Goal: Navigation & Orientation: Find specific page/section

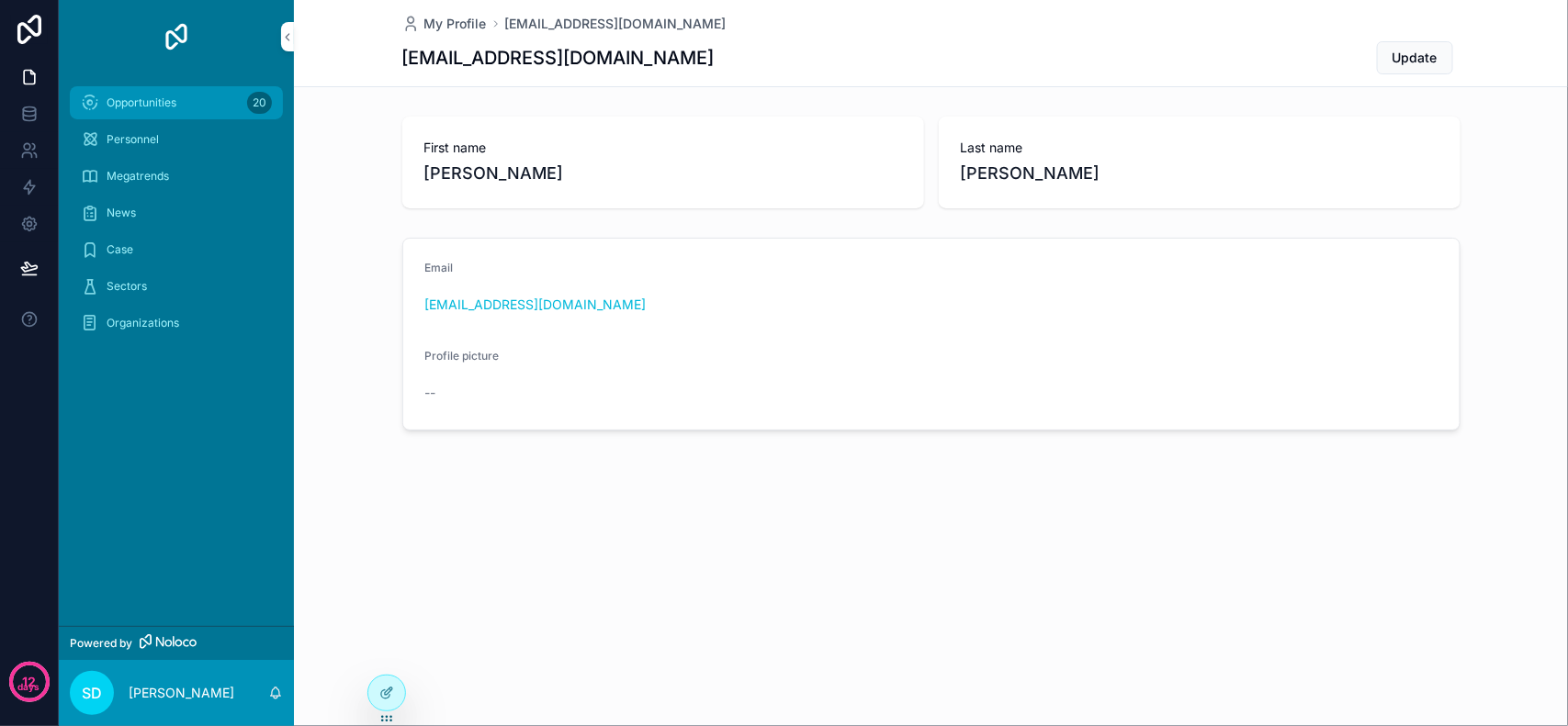
click at [158, 99] on span "Opportunities" at bounding box center [142, 102] width 70 height 15
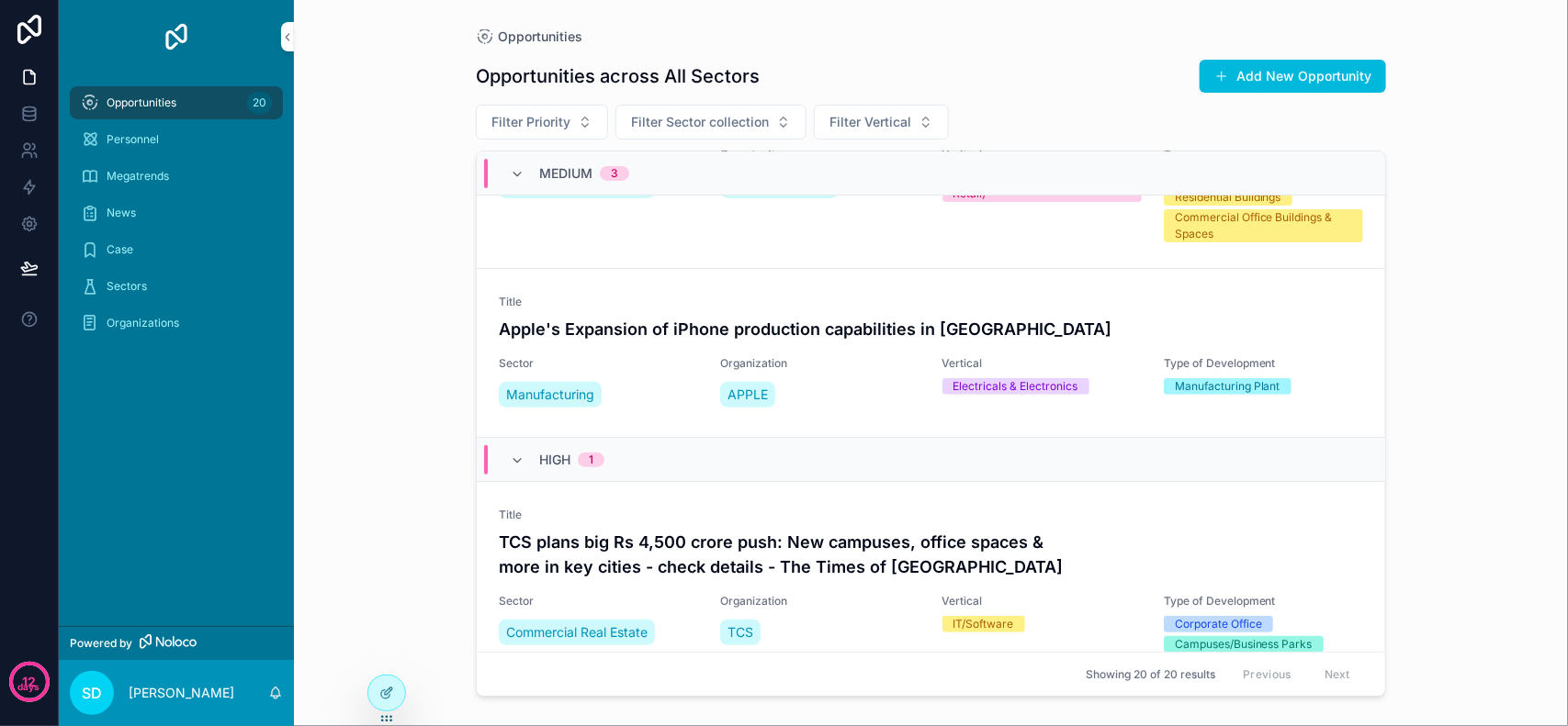
scroll to position [3390, 0]
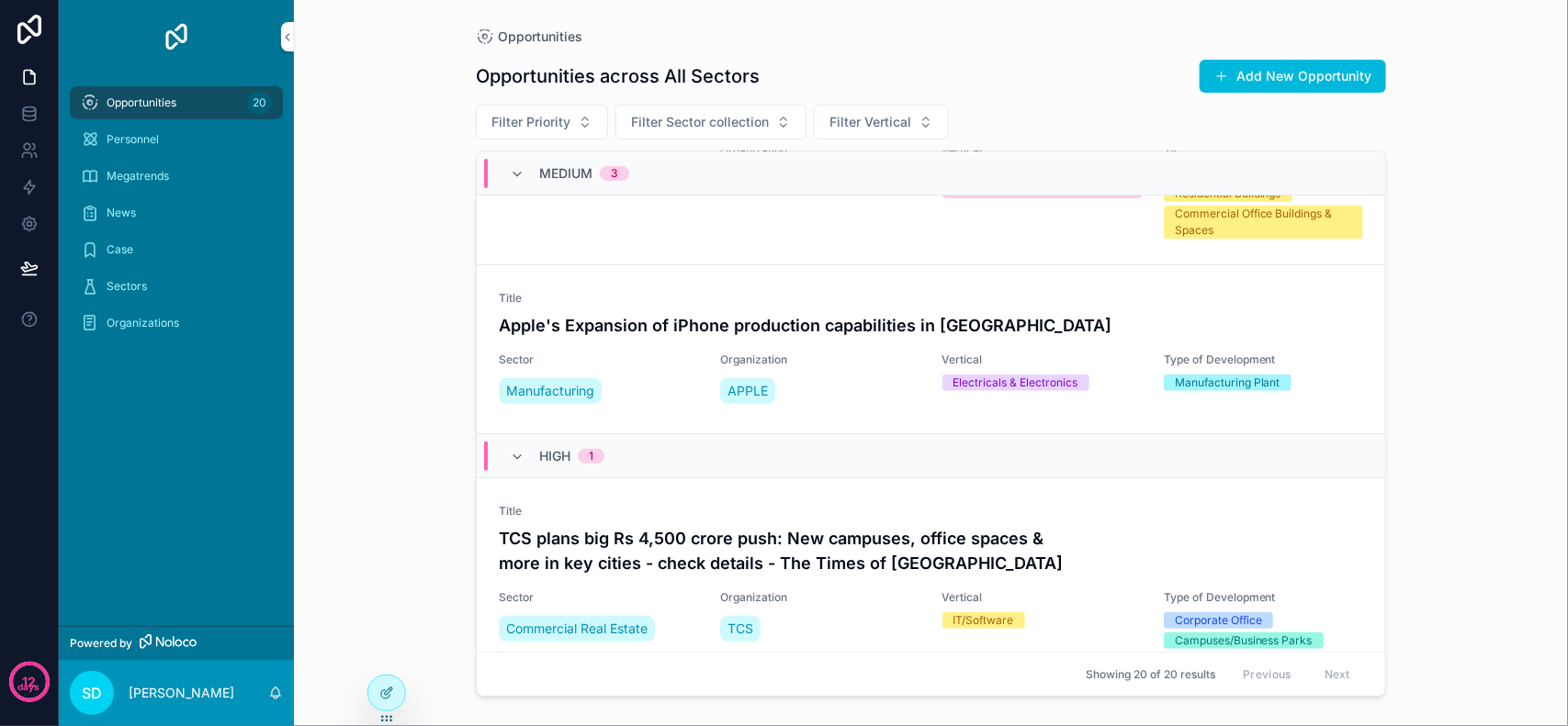
click at [1485, 503] on div "Opportunities Opportunities across All Sectors Add New Opportunity Filter Prior…" at bounding box center [930, 363] width 1274 height 726
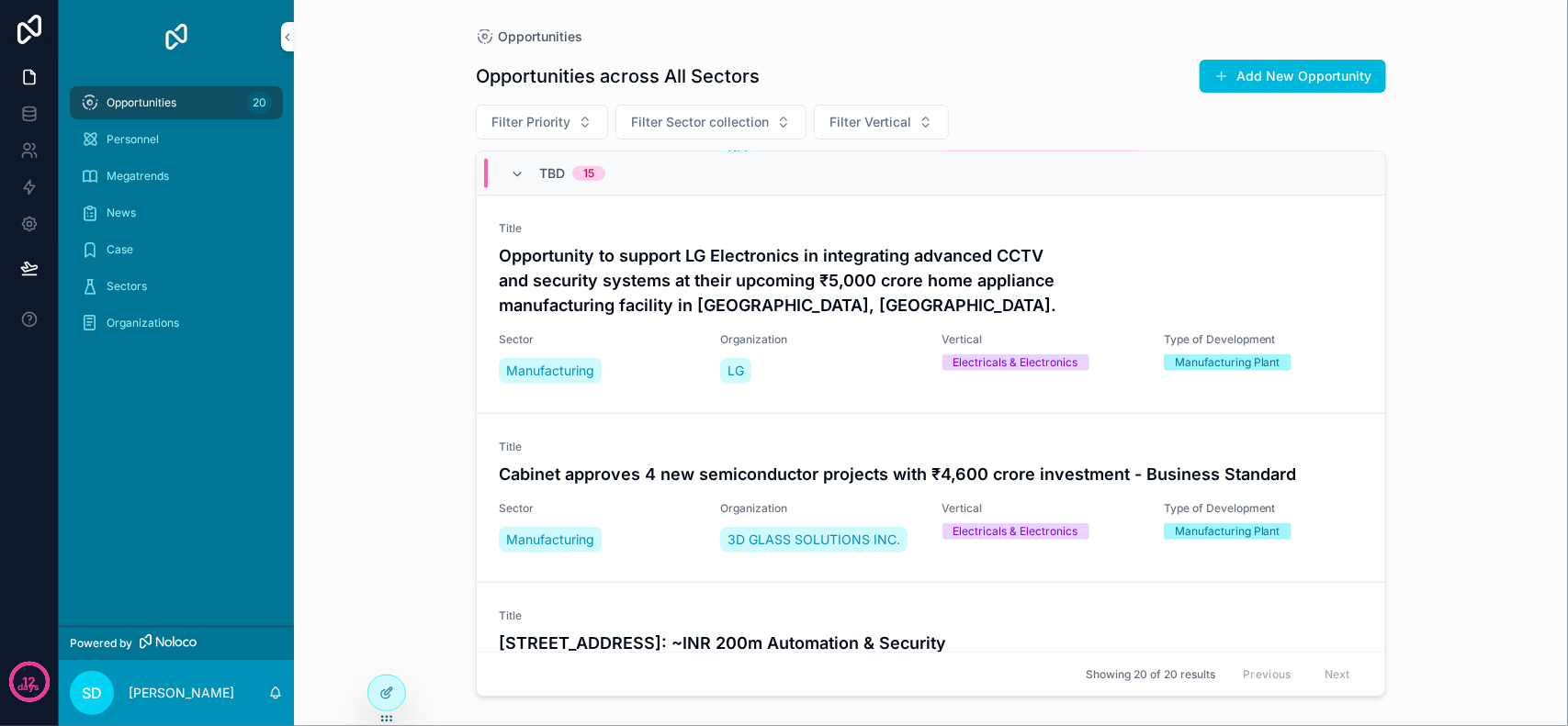
scroll to position [0, 0]
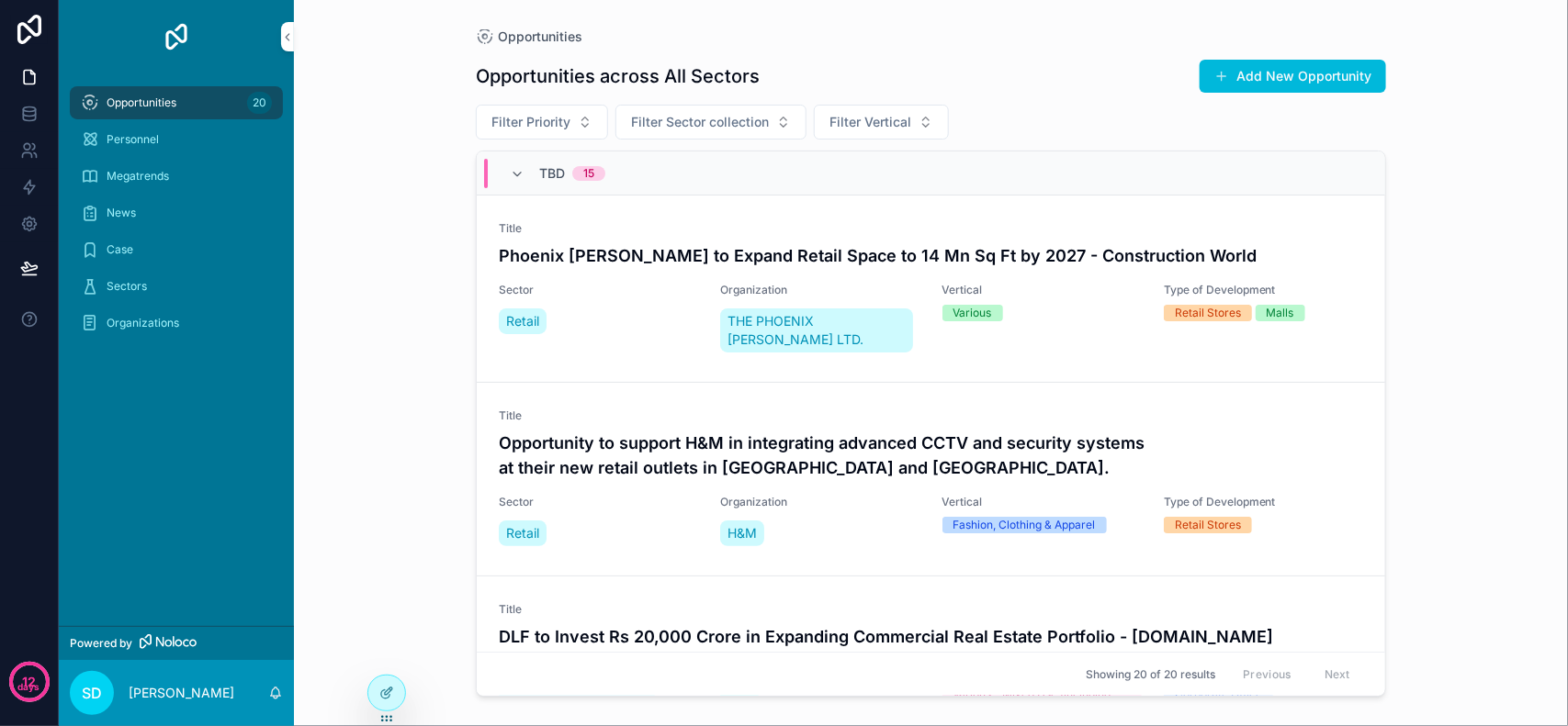
click at [438, 308] on div "Opportunities Opportunities across All Sectors Add New Opportunity Filter Prior…" at bounding box center [930, 363] width 1274 height 726
drag, startPoint x: 392, startPoint y: 298, endPoint x: 414, endPoint y: 294, distance: 22.4
click at [401, 298] on div "Opportunities Opportunities across All Sectors Add New Opportunity Filter Prior…" at bounding box center [930, 363] width 1274 height 726
click at [425, 291] on div "Opportunities Opportunities across All Sectors Add New Opportunity Filter Prior…" at bounding box center [930, 363] width 1274 height 726
drag, startPoint x: 425, startPoint y: 288, endPoint x: 415, endPoint y: 365, distance: 77.6
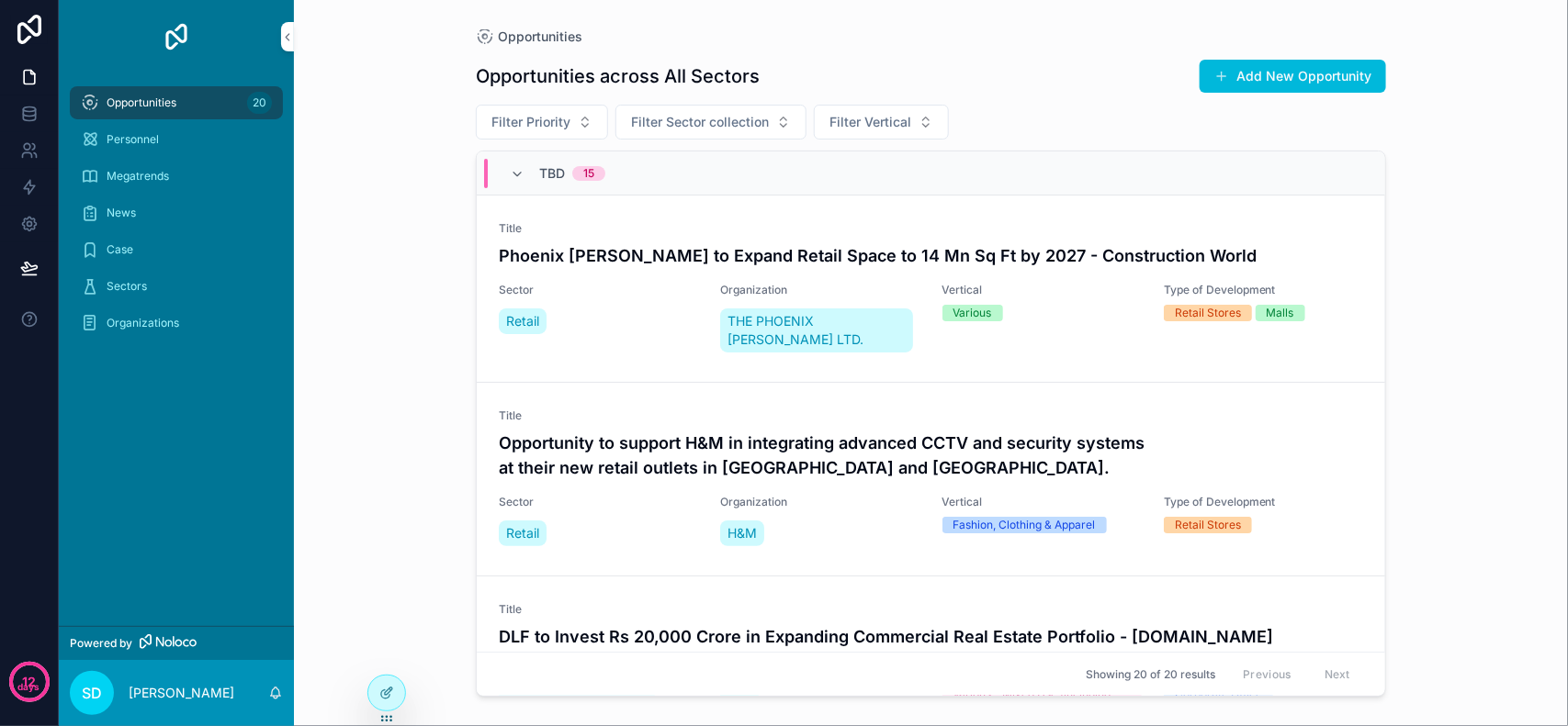
click at [423, 325] on div "Opportunities Opportunities across All Sectors Add New Opportunity Filter Prior…" at bounding box center [930, 363] width 1274 height 726
click at [389, 650] on icon at bounding box center [386, 653] width 15 height 15
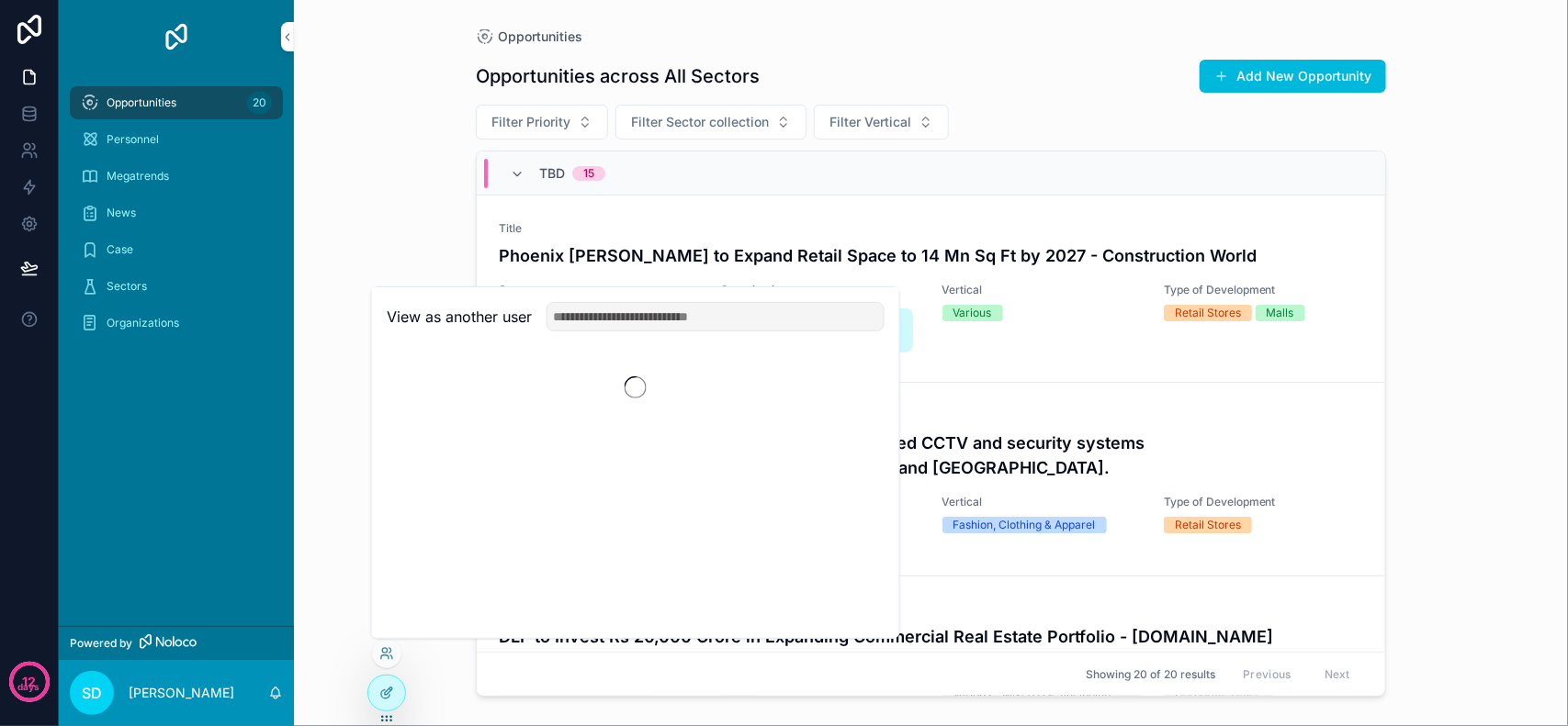
drag, startPoint x: 391, startPoint y: 181, endPoint x: 401, endPoint y: 208, distance: 28.8
click at [392, 182] on div "Opportunities Opportunities across All Sectors Add New Opportunity Filter Prior…" at bounding box center [930, 363] width 1274 height 726
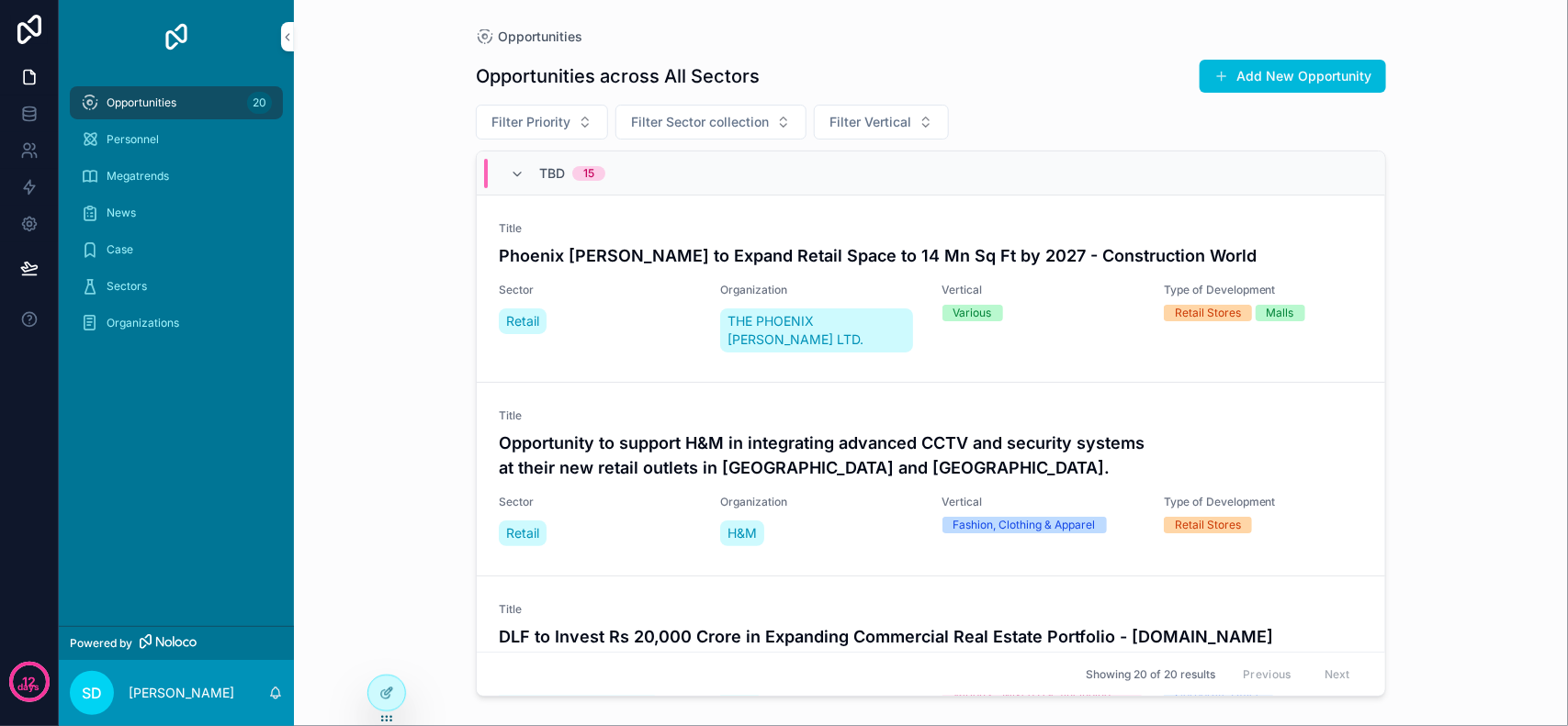
click at [406, 214] on div "Opportunities Opportunities across All Sectors Add New Opportunity Filter Prior…" at bounding box center [930, 363] width 1274 height 726
click at [406, 250] on div "Opportunities Opportunities across All Sectors Add New Opportunity Filter Prior…" at bounding box center [930, 363] width 1274 height 726
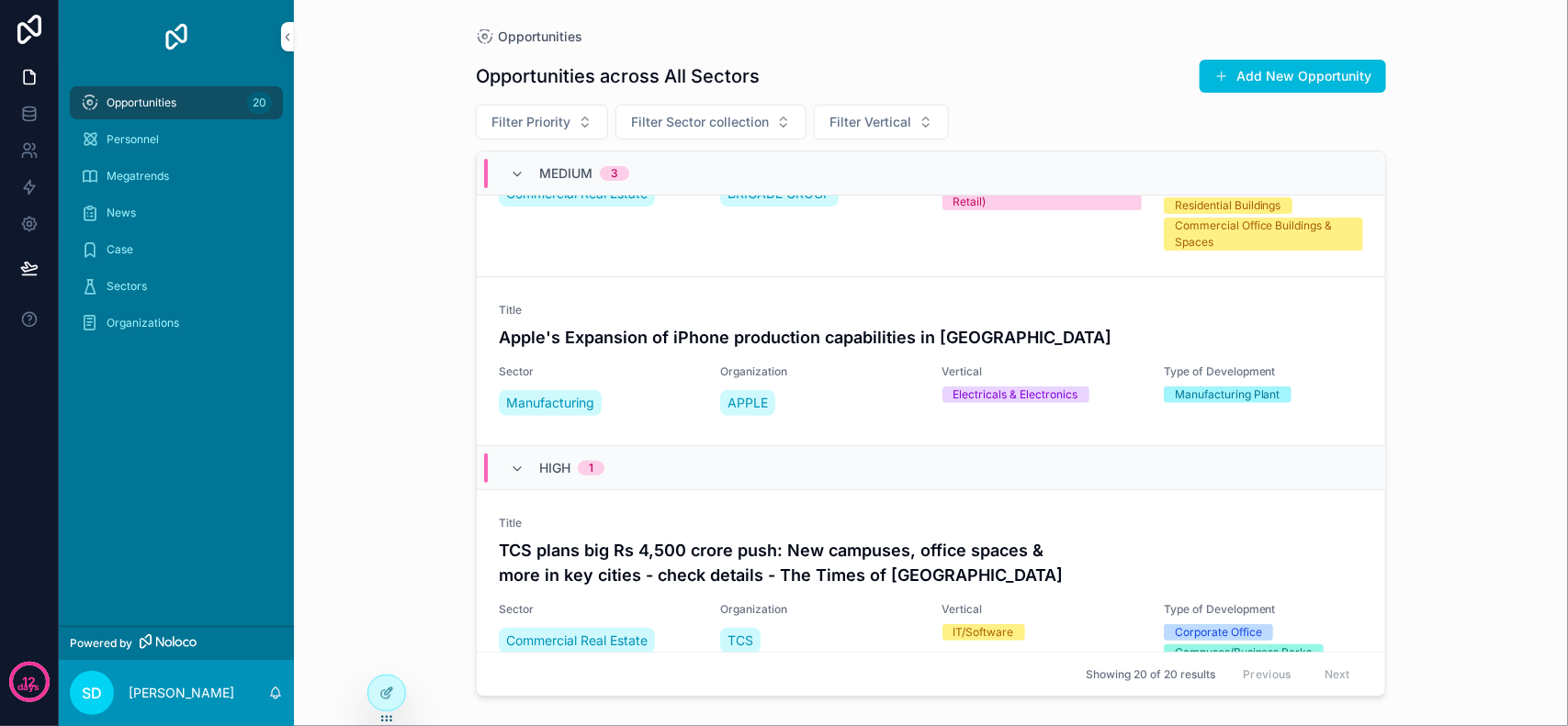
scroll to position [3390, 0]
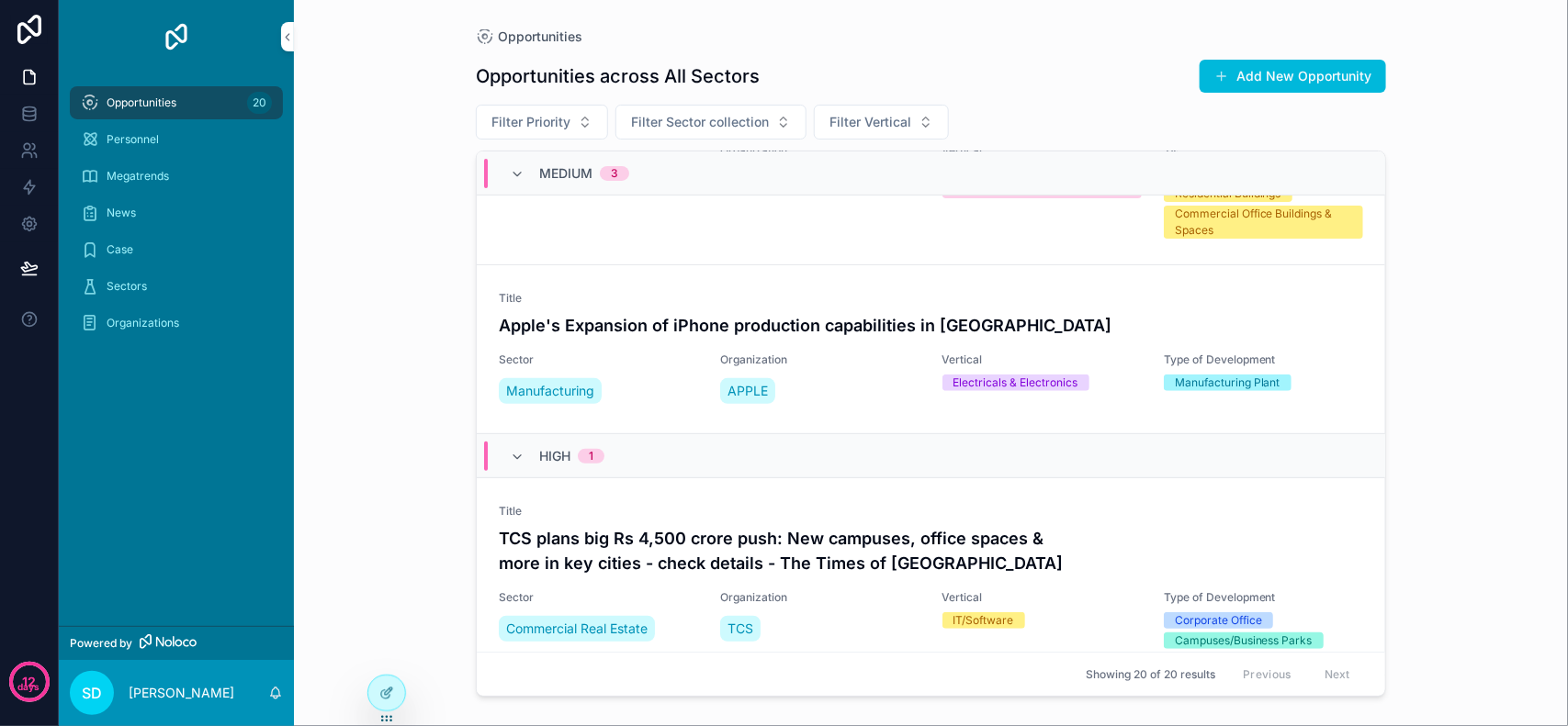
click at [1493, 345] on div "Opportunities Opportunities across All Sectors Add New Opportunity Filter Prior…" at bounding box center [930, 363] width 1274 height 726
click at [189, 126] on div "Personnel" at bounding box center [176, 140] width 192 height 29
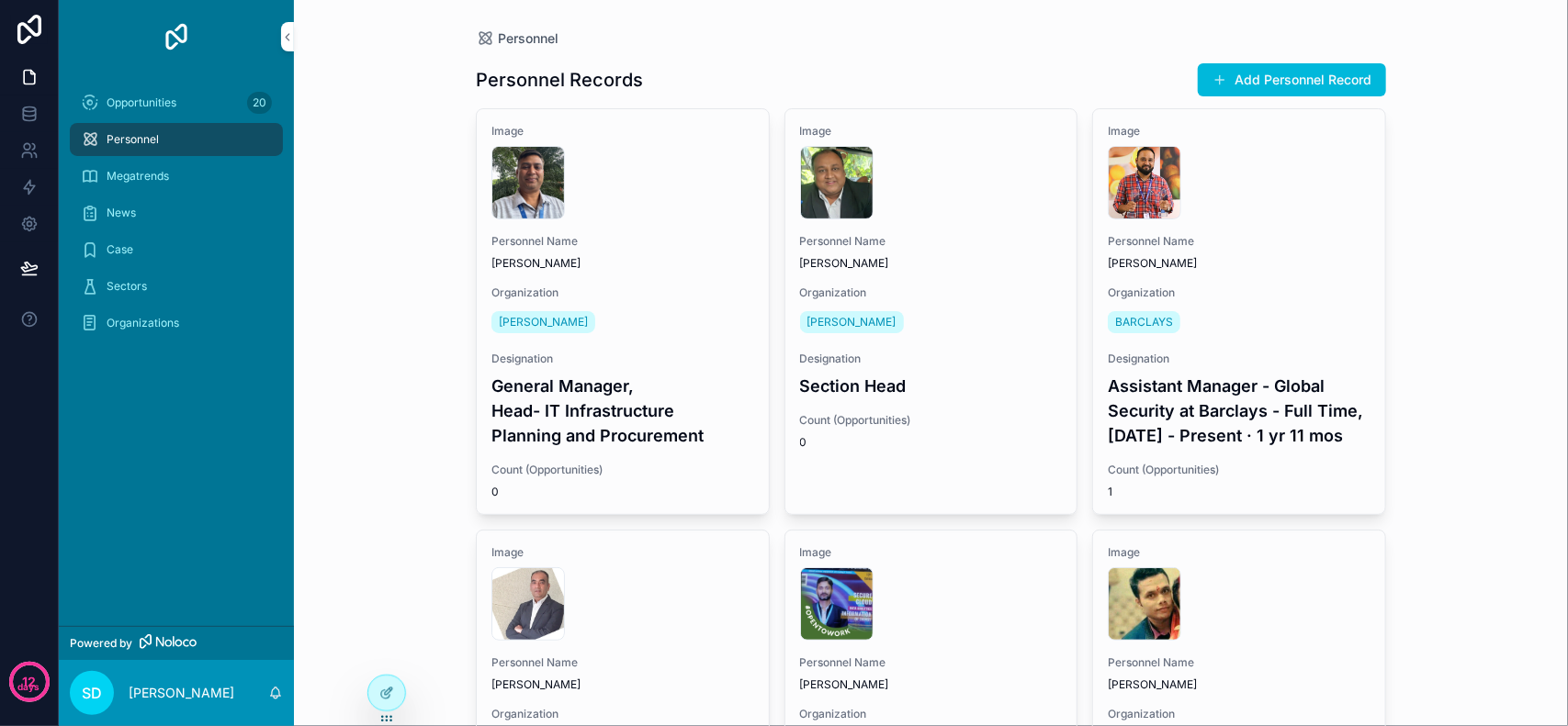
drag, startPoint x: 1465, startPoint y: 254, endPoint x: 1425, endPoint y: 224, distance: 50.0
click at [1465, 254] on div "Personnel Personnel Records Add Personnel Record Image 1733683729535 Personnel …" at bounding box center [930, 363] width 1274 height 726
click at [140, 699] on p "[PERSON_NAME]" at bounding box center [181, 693] width 106 height 18
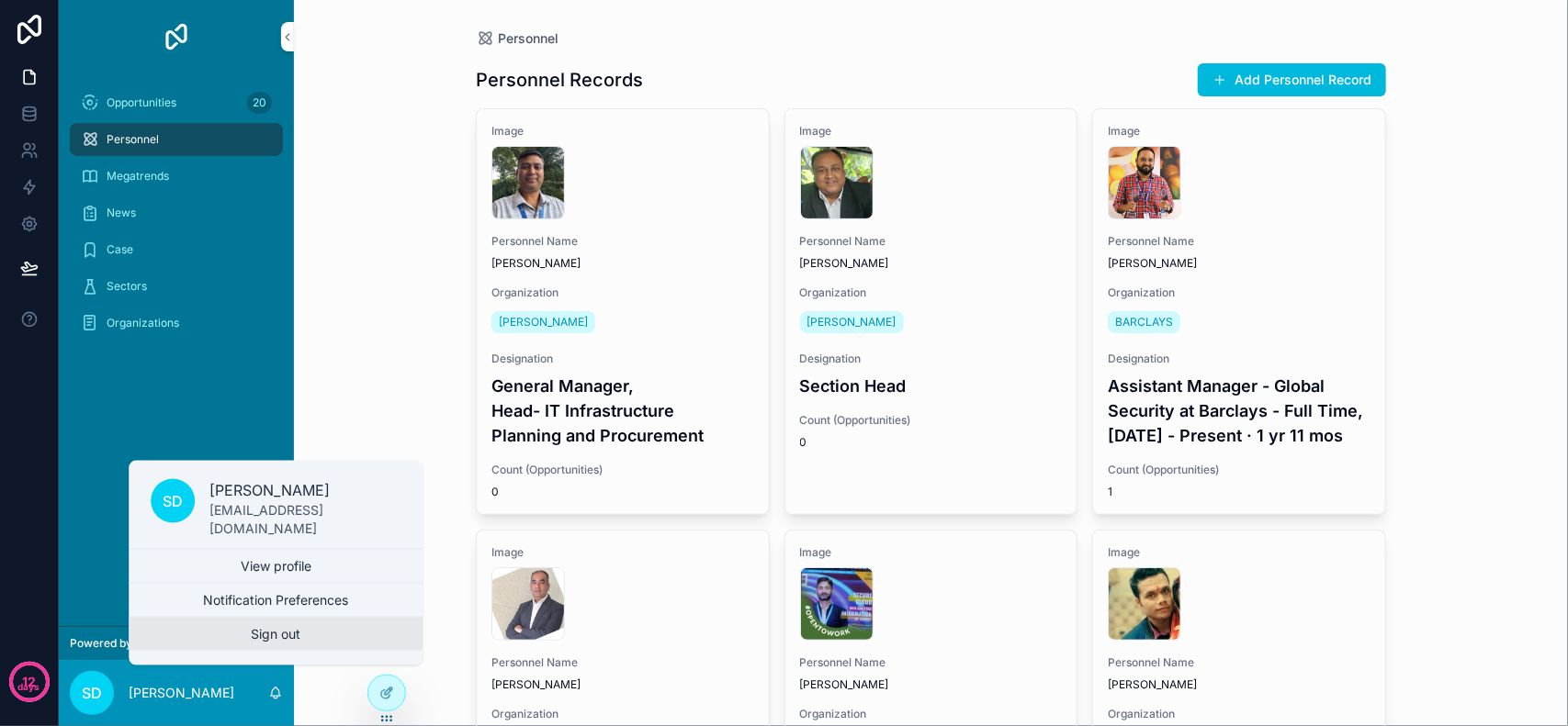
click at [255, 636] on button "Sign out" at bounding box center [275, 635] width 294 height 33
